Goal: Transaction & Acquisition: Register for event/course

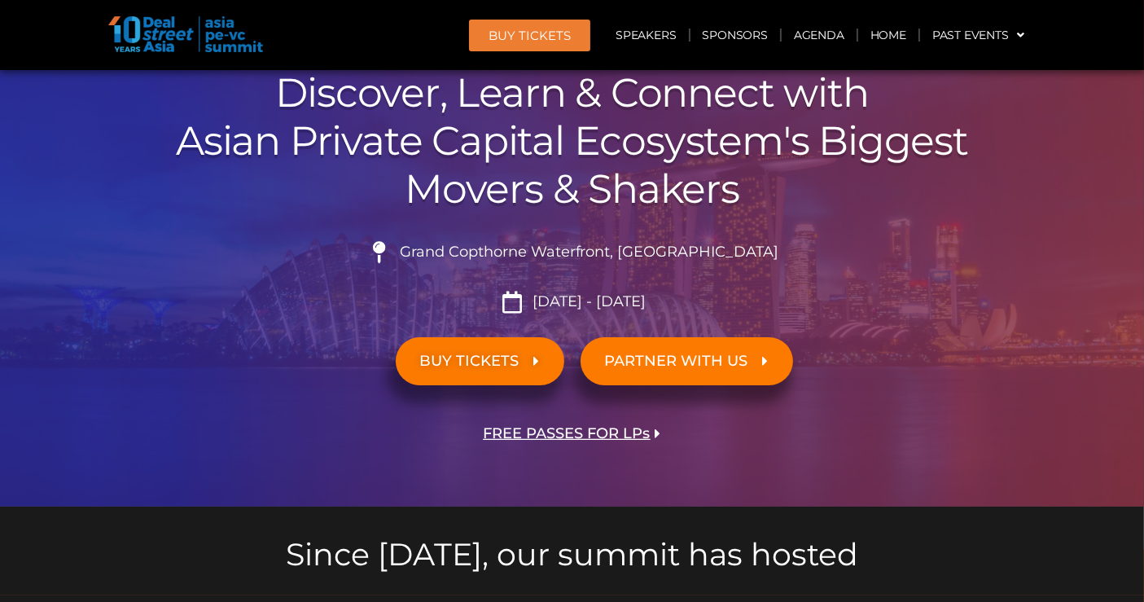
click at [472, 367] on span "BUY TICKETS" at bounding box center [469, 360] width 99 height 15
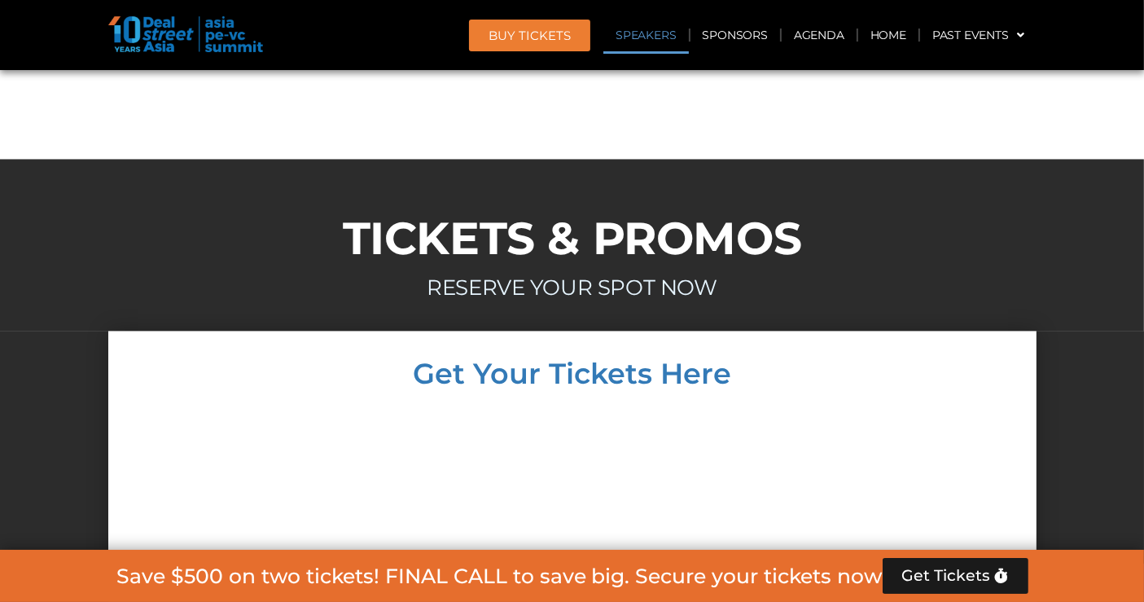
scroll to position [8715, 0]
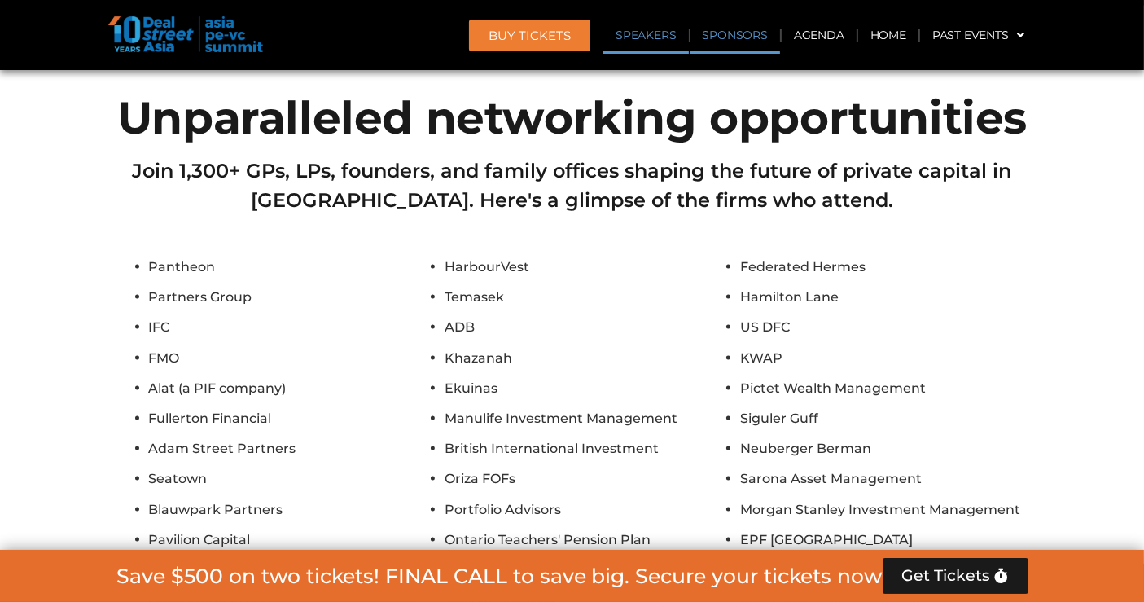
click at [744, 42] on link "Sponsors" at bounding box center [735, 34] width 90 height 37
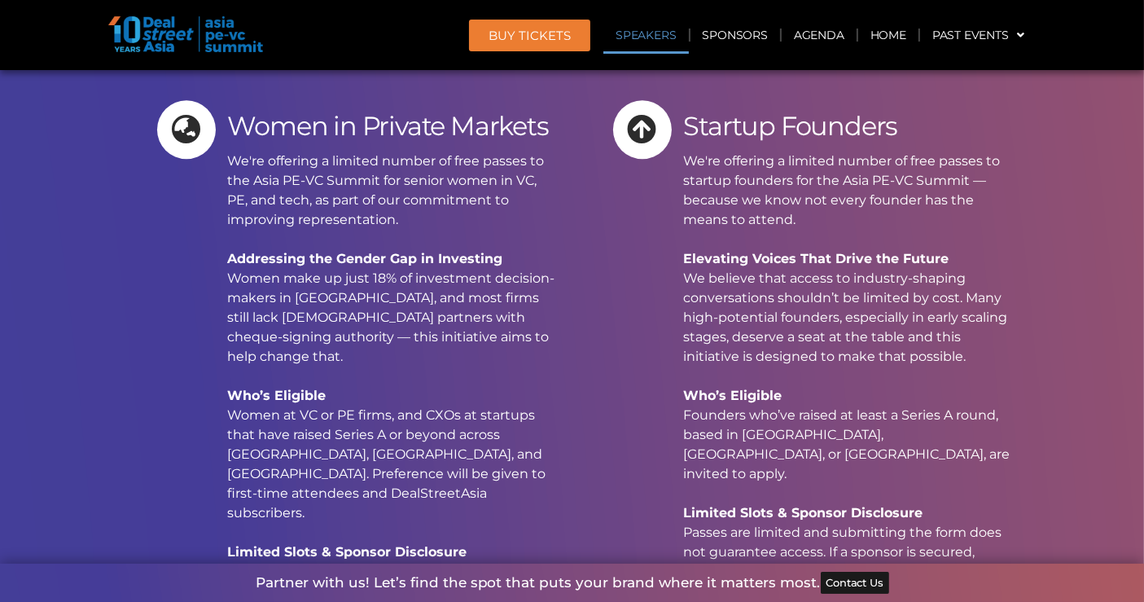
scroll to position [10948, 0]
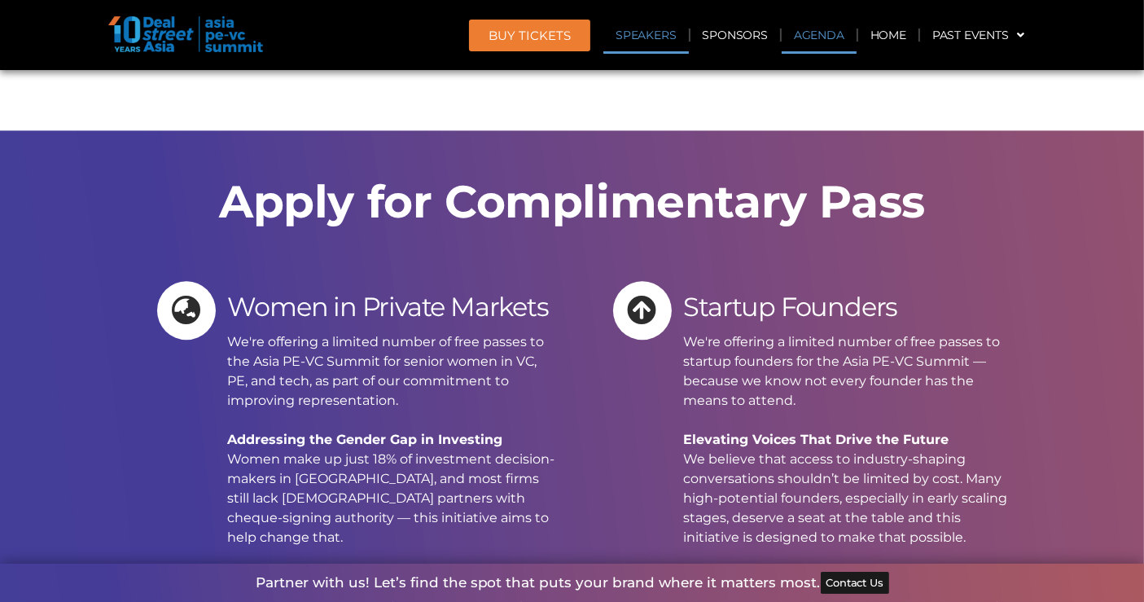
click at [829, 35] on link "Agenda" at bounding box center [818, 34] width 75 height 37
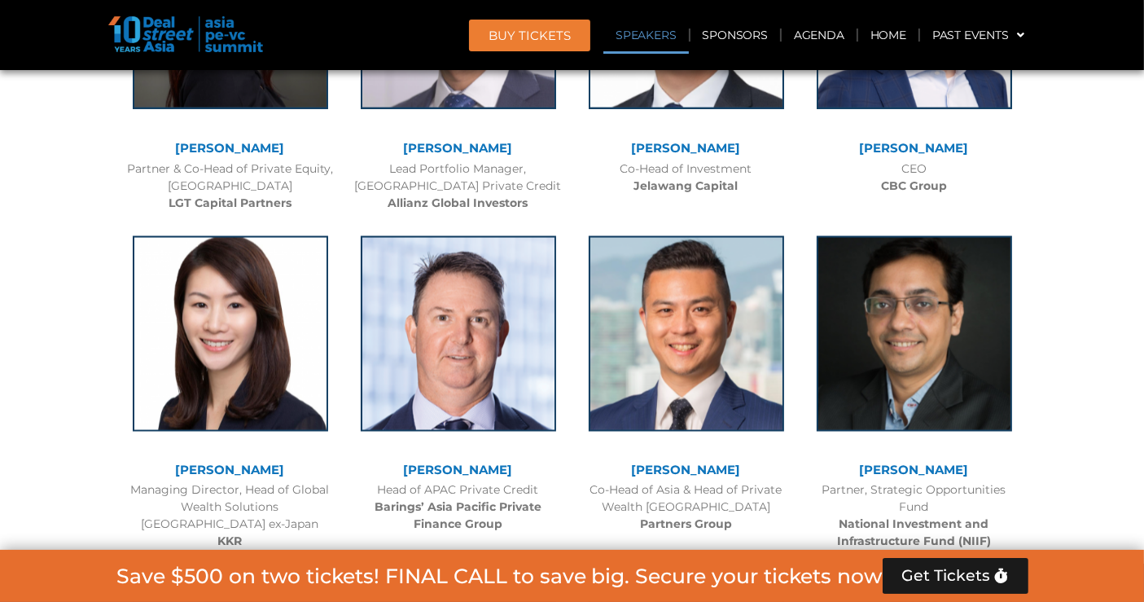
scroll to position [3595, 0]
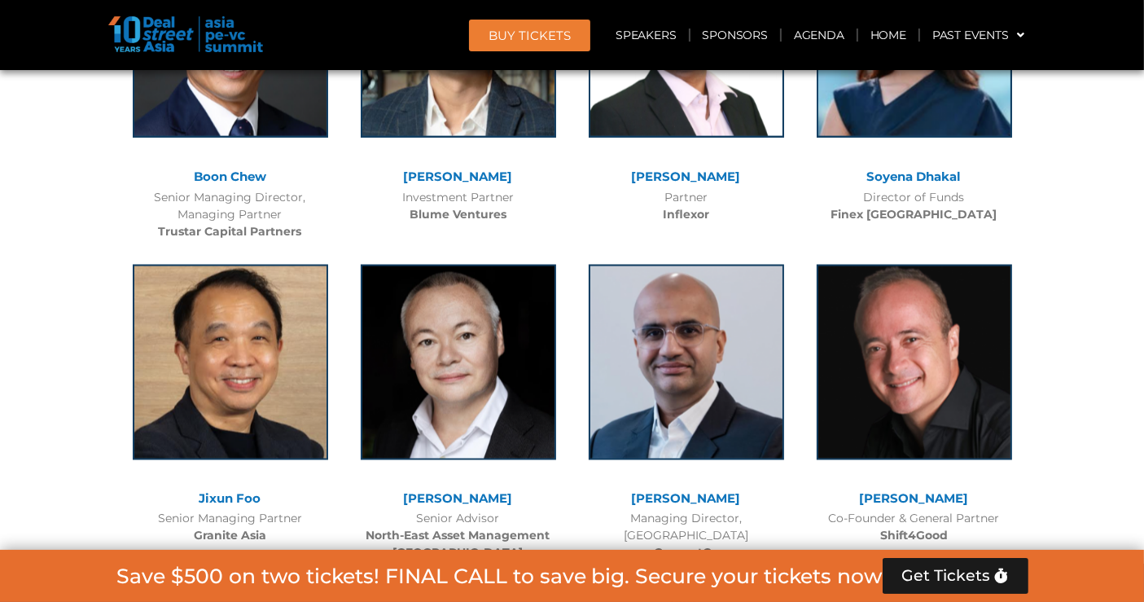
scroll to position [9406, 0]
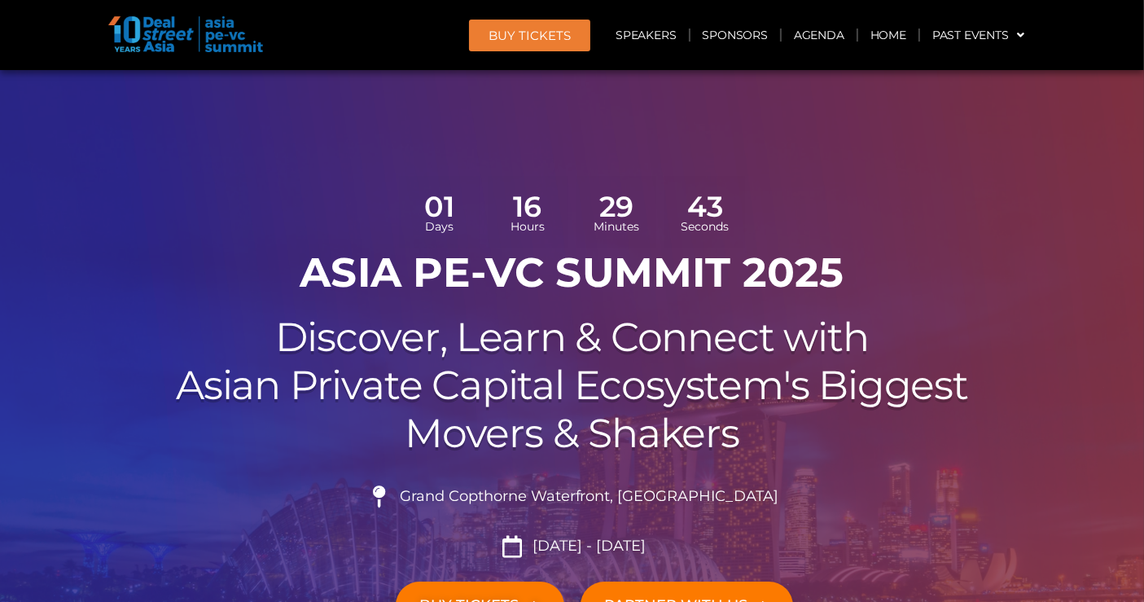
scroll to position [181, 0]
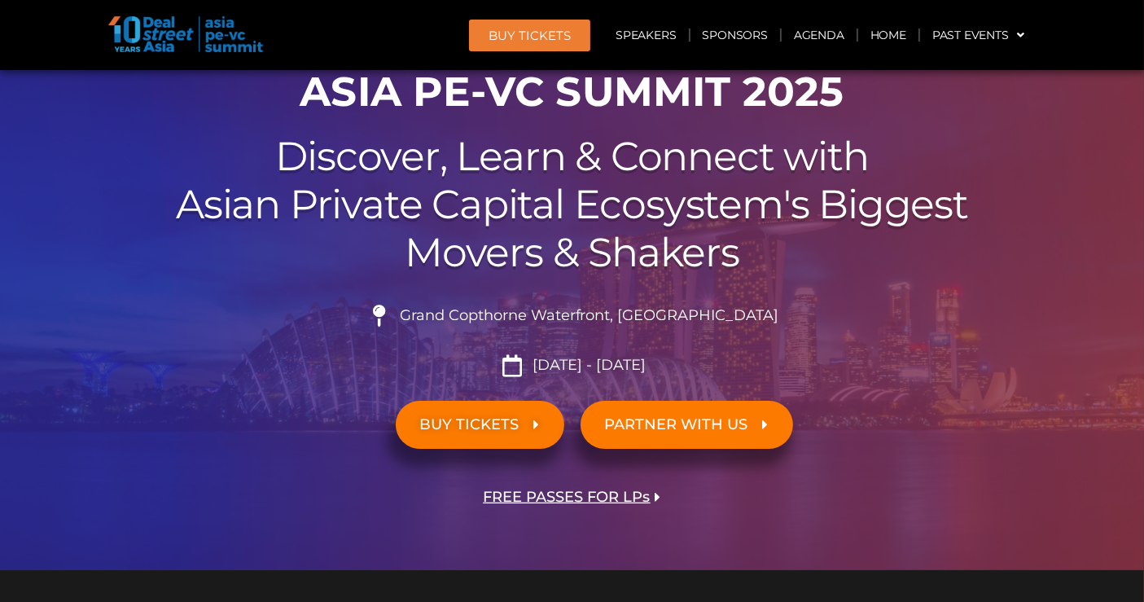
click at [511, 410] on link "BUY TICKETS" at bounding box center [480, 424] width 168 height 48
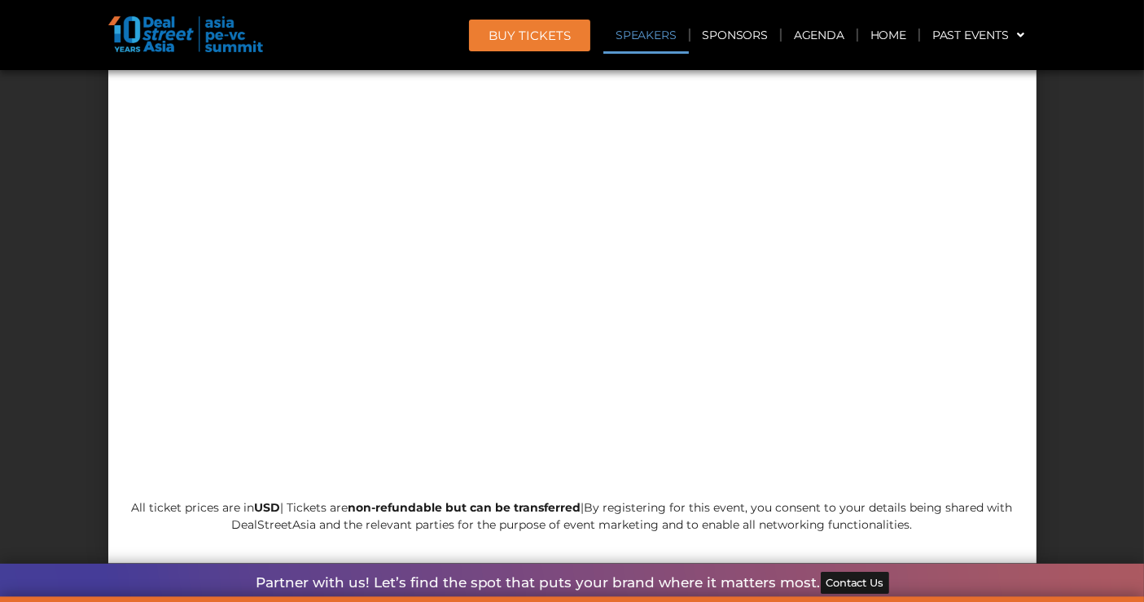
scroll to position [15142, 0]
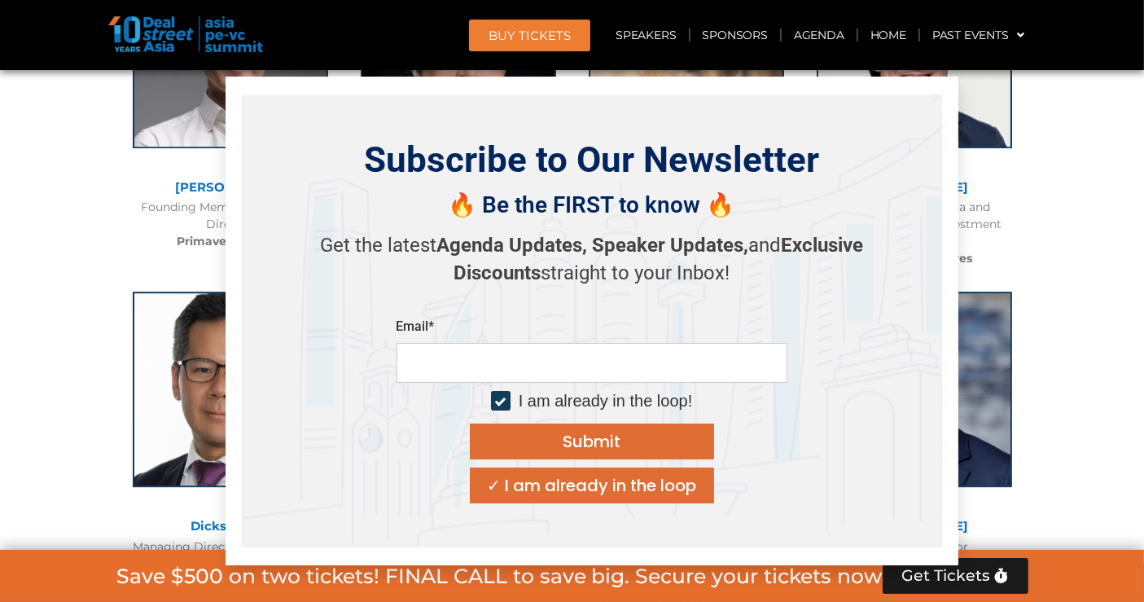
scroll to position [5512, 0]
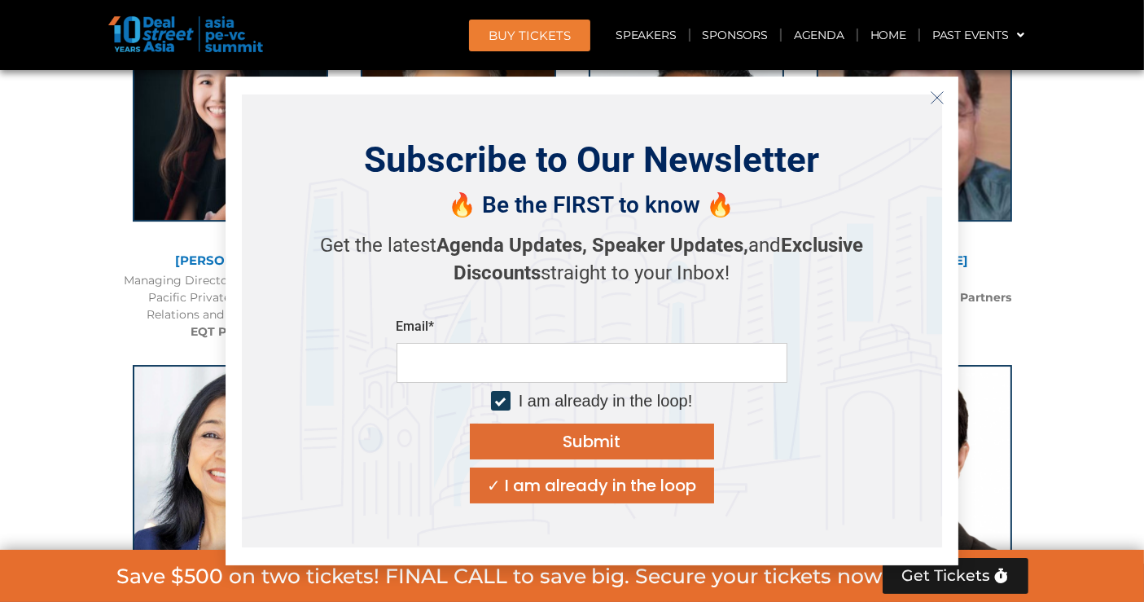
click at [934, 103] on icon "Close" at bounding box center [937, 97] width 15 height 15
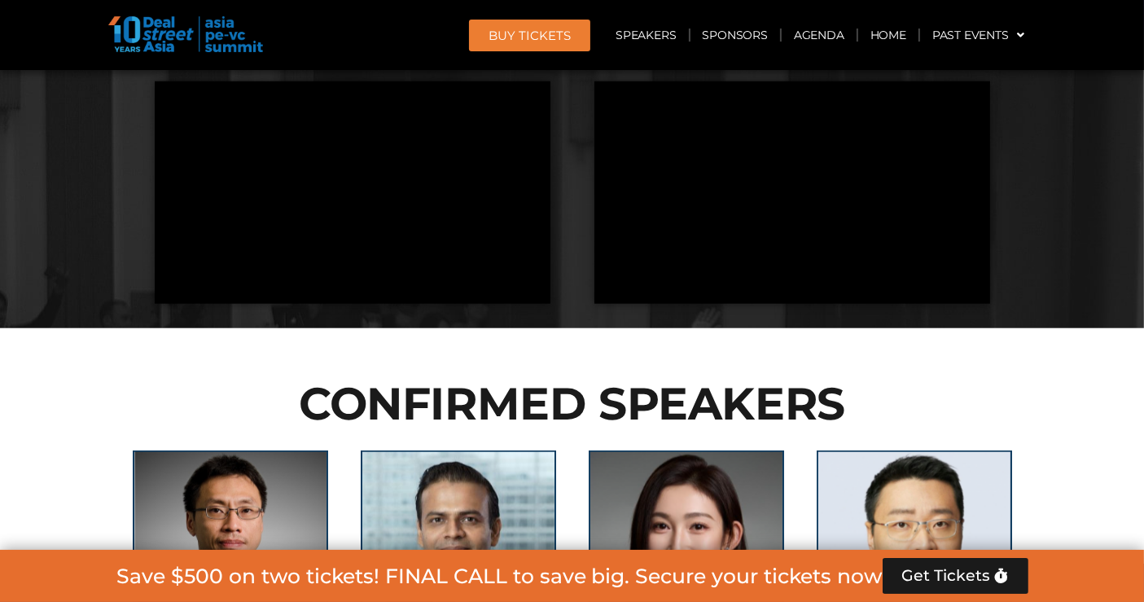
scroll to position [0, 0]
